Goal: Task Accomplishment & Management: Manage account settings

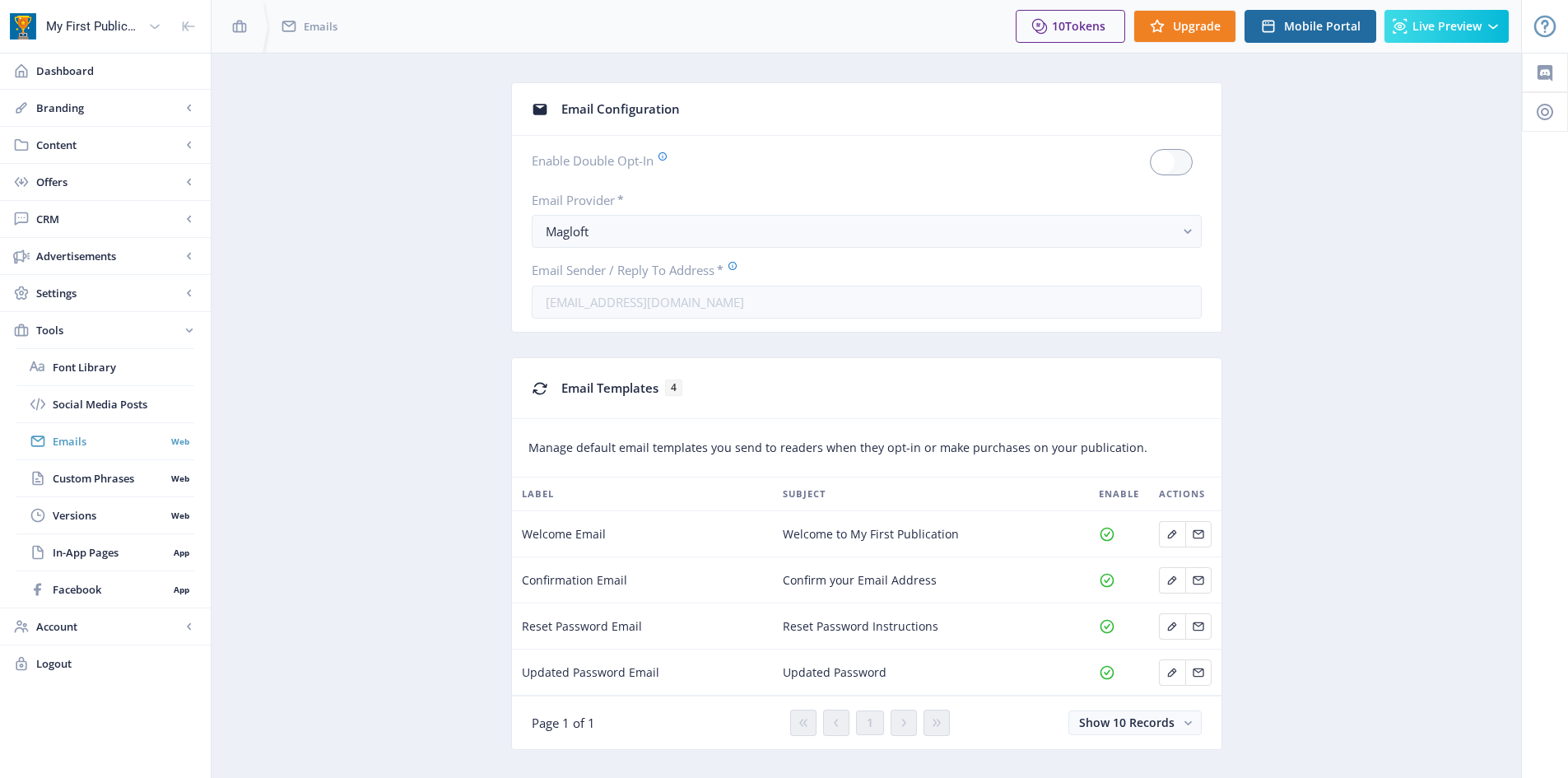
click at [84, 443] on span "Emails" at bounding box center [109, 442] width 112 height 16
click at [1176, 580] on icon "Edit page" at bounding box center [1172, 580] width 14 height 14
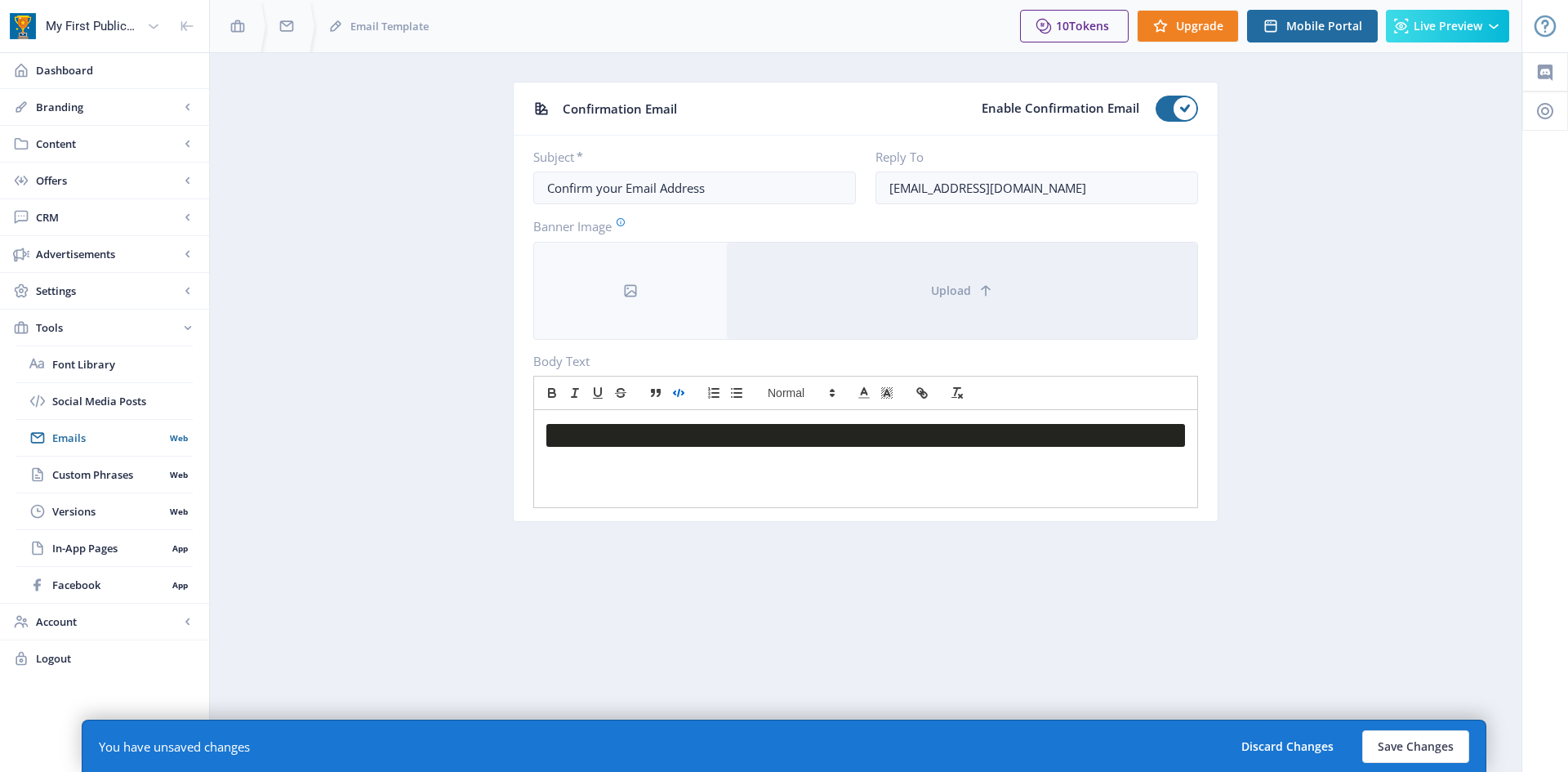
paste div
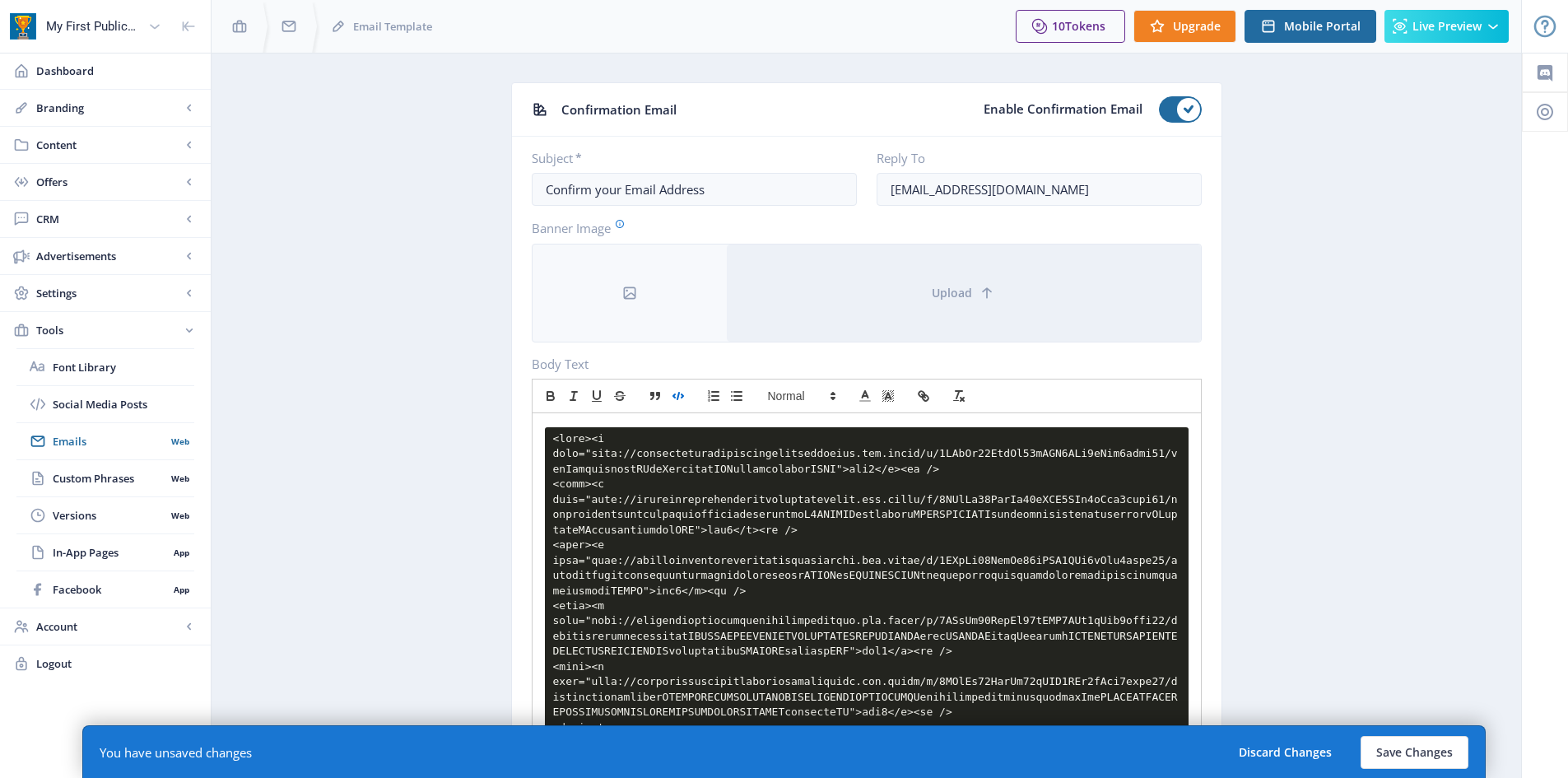
click at [684, 396] on icon "button" at bounding box center [678, 396] width 15 height 15
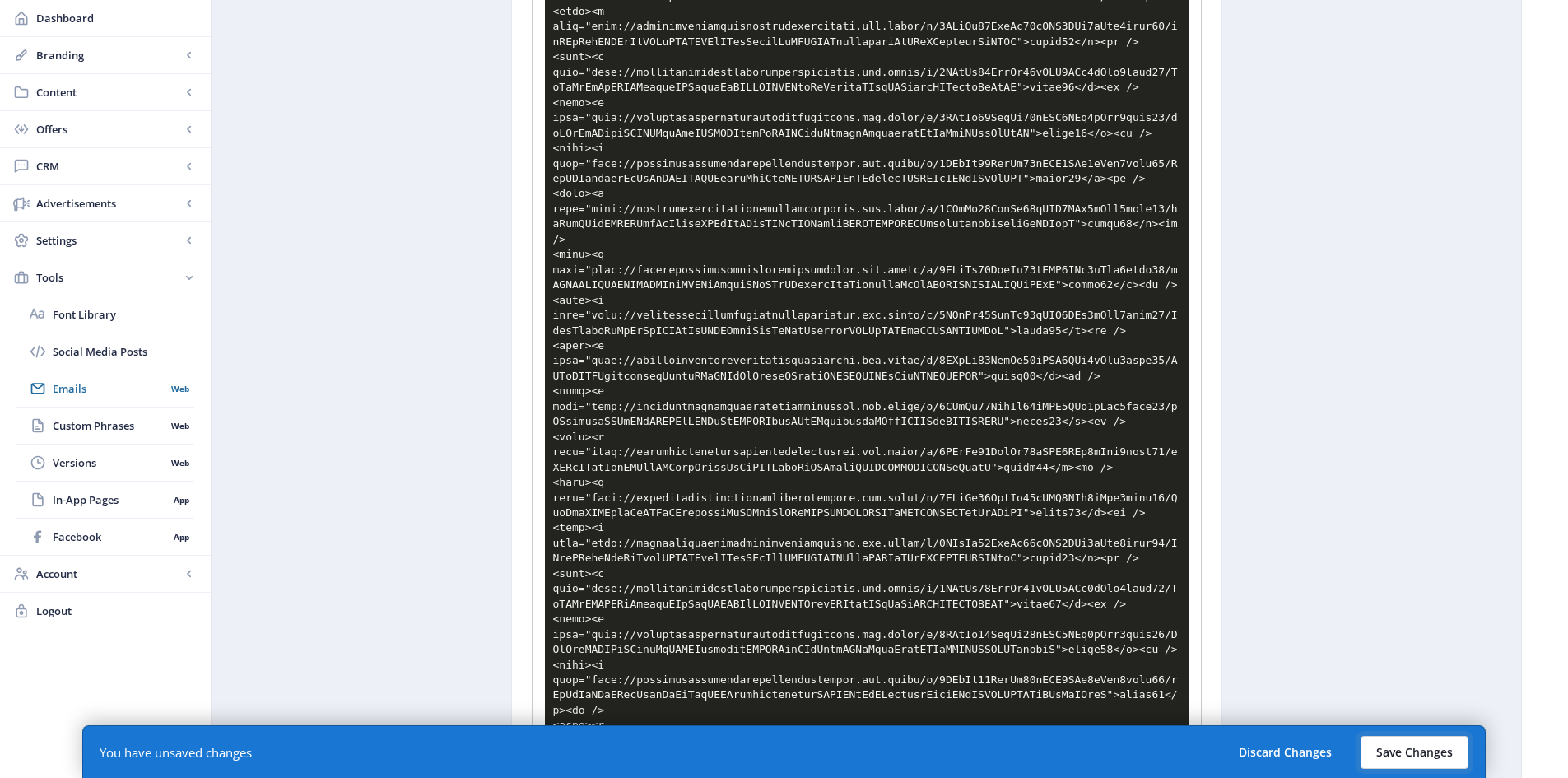
click at [1380, 752] on button "Save Changes" at bounding box center [1414, 753] width 108 height 33
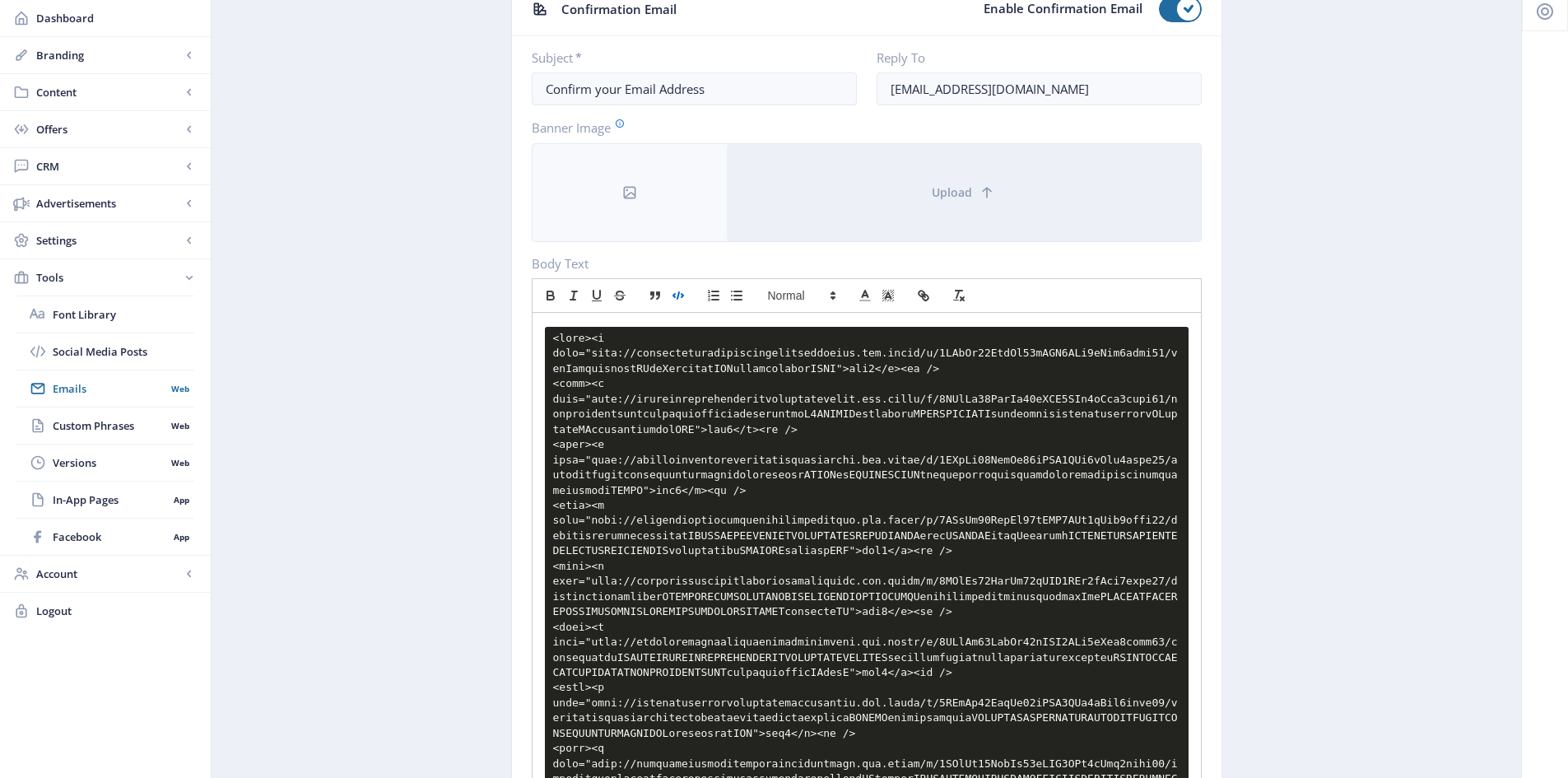
scroll to position [0, 0]
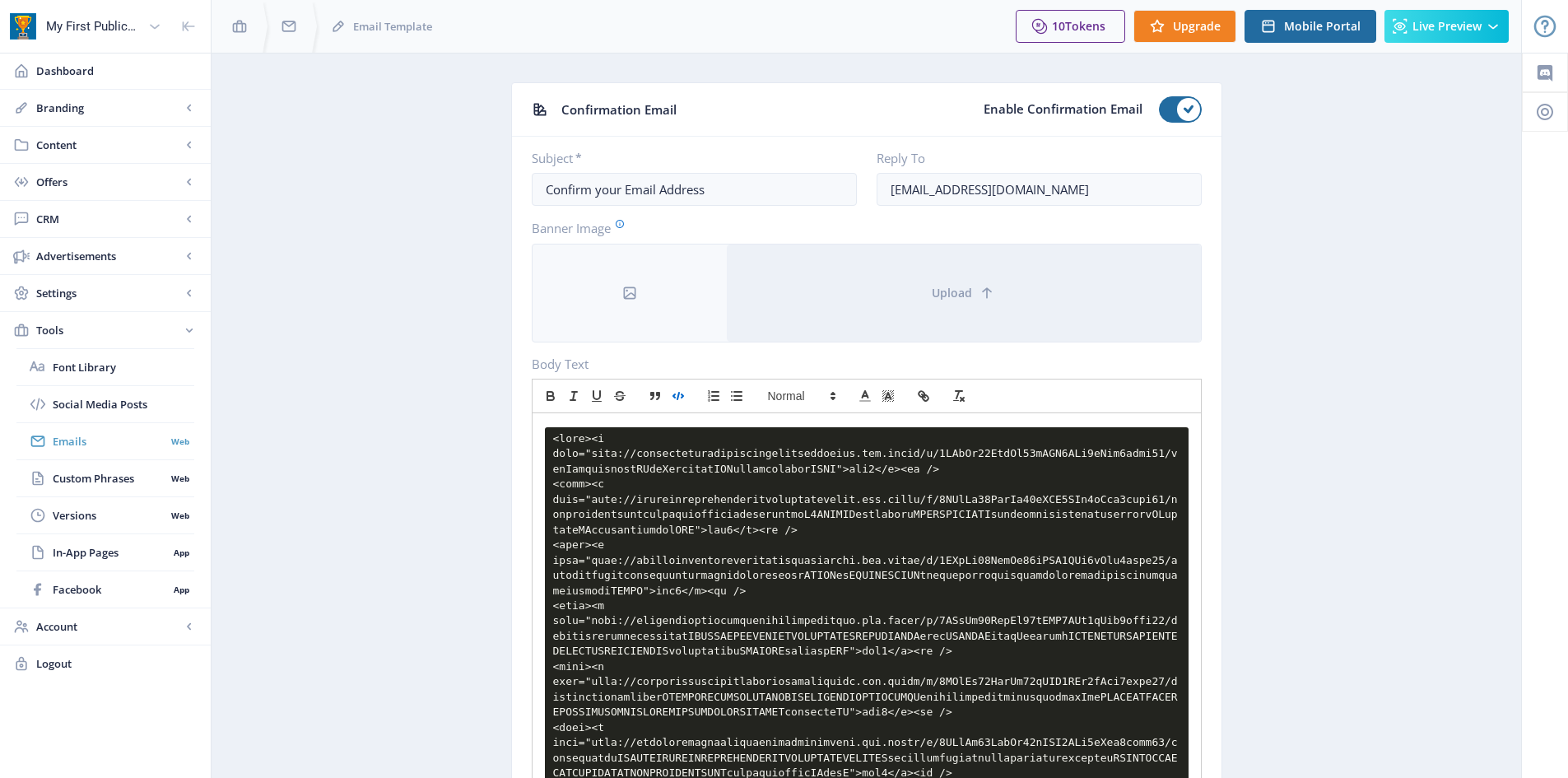
click at [71, 443] on span "Emails" at bounding box center [109, 442] width 112 height 16
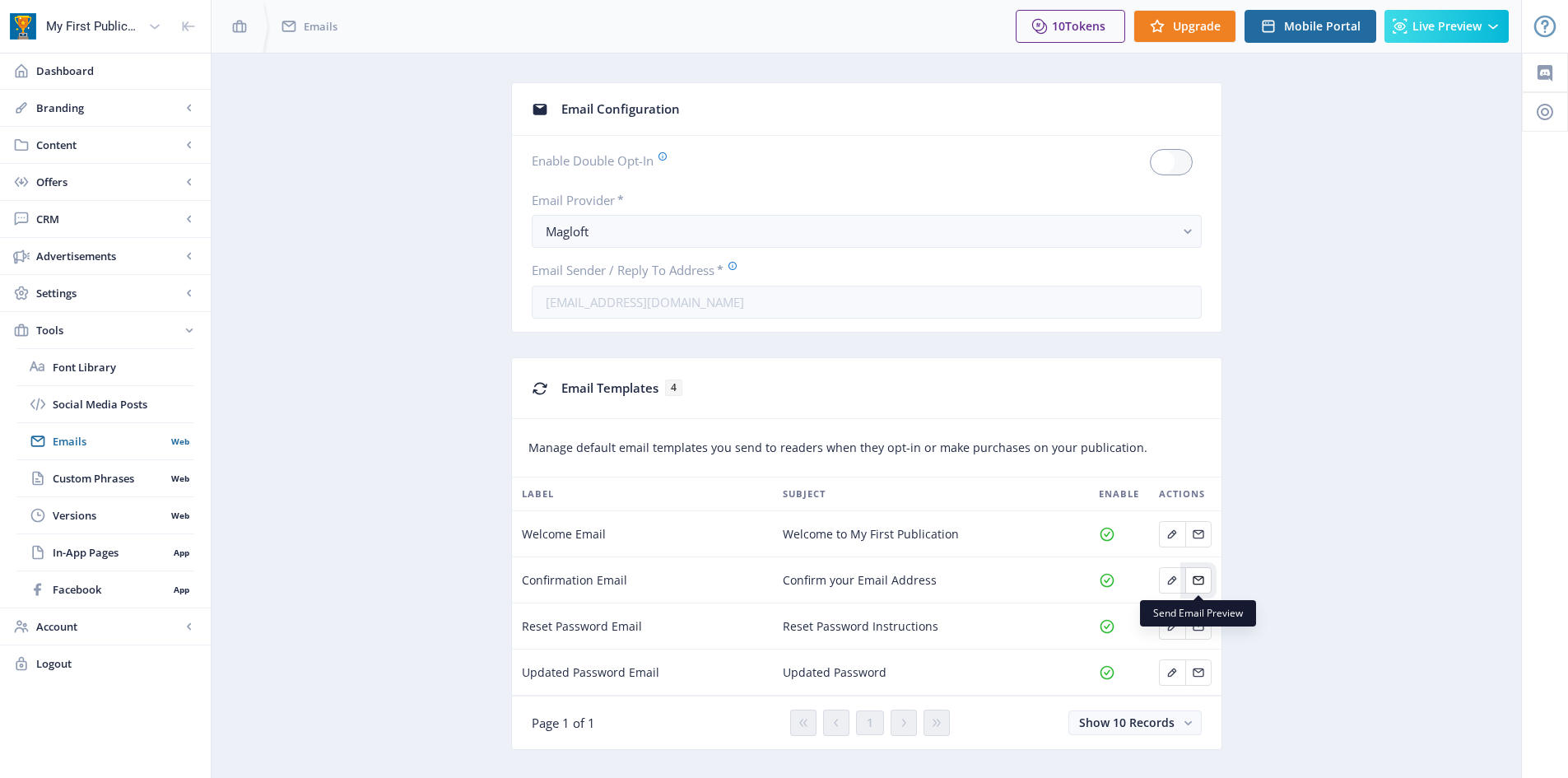
click at [1192, 578] on icon "Edit page" at bounding box center [1198, 580] width 14 height 14
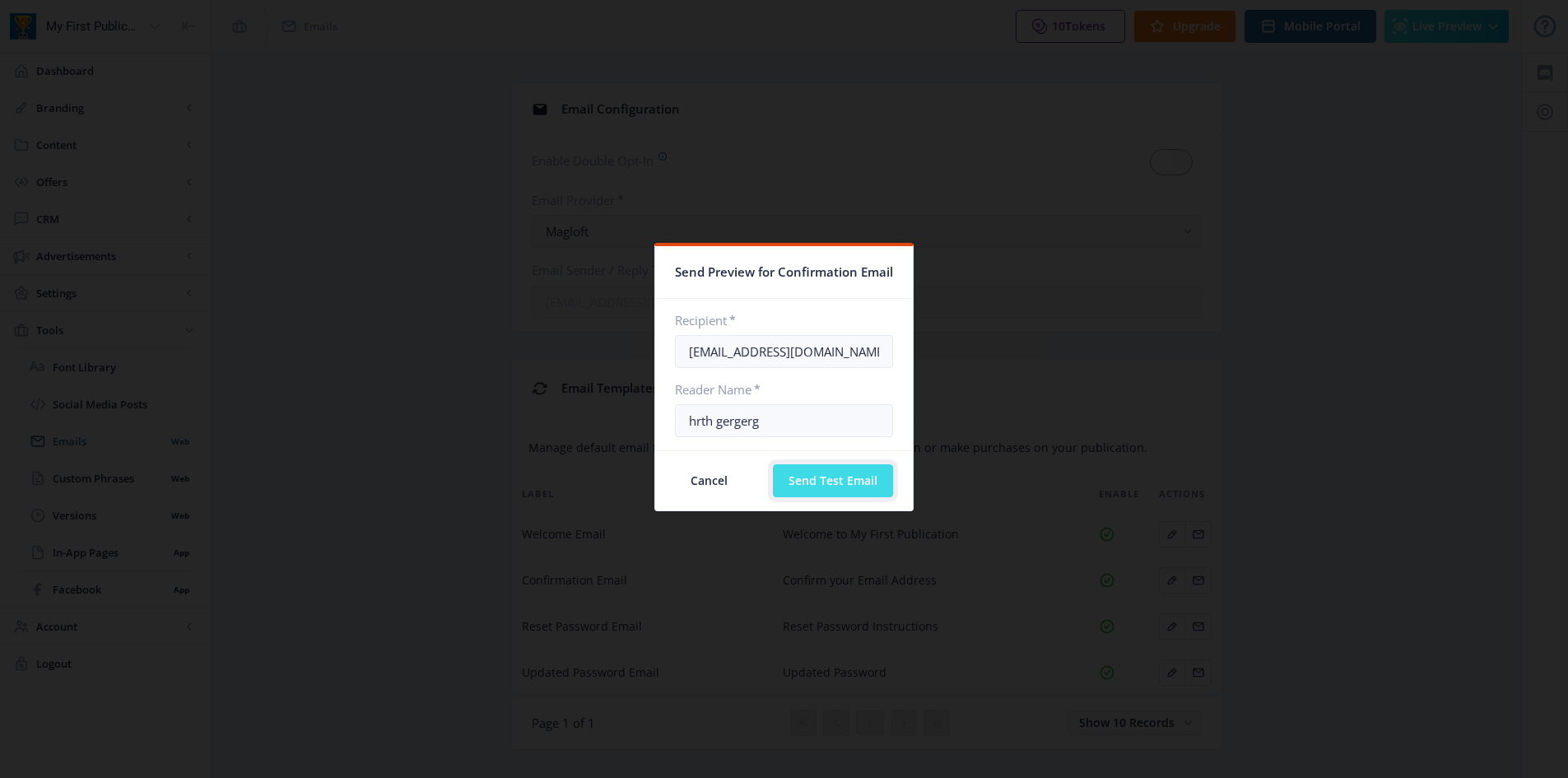
click at [859, 483] on button "Send Test Email" at bounding box center [833, 481] width 121 height 33
